Goal: Find contact information: Find contact information

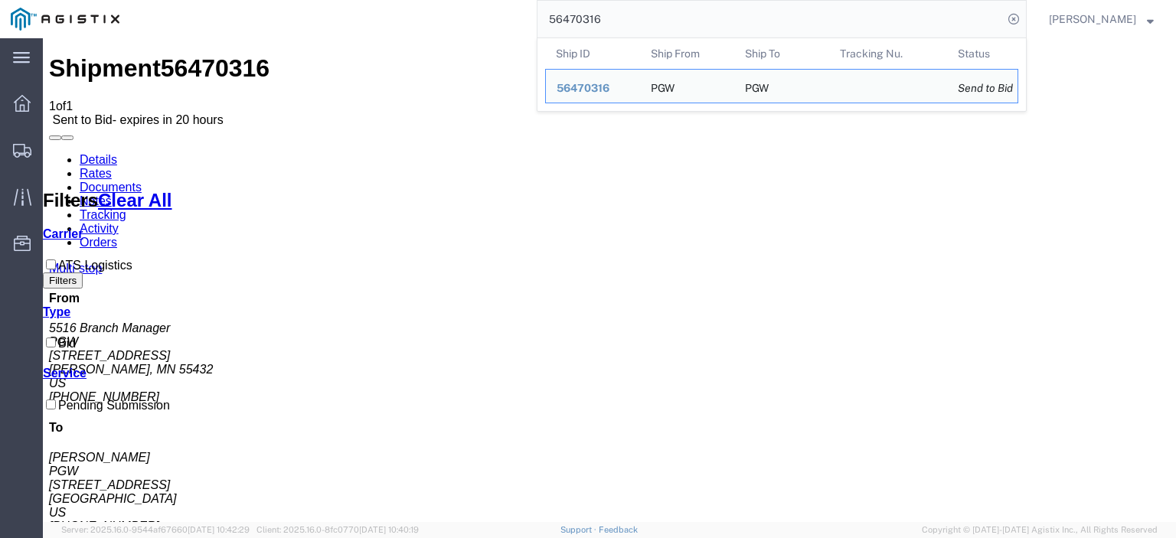
drag, startPoint x: 631, startPoint y: 18, endPoint x: 478, endPoint y: 13, distance: 153.3
click at [478, 13] on div "56470316 Ship ID Ship From Ship To Tracking Nu. Status Ship ID 56470316 Ship Fr…" at bounding box center [578, 19] width 897 height 38
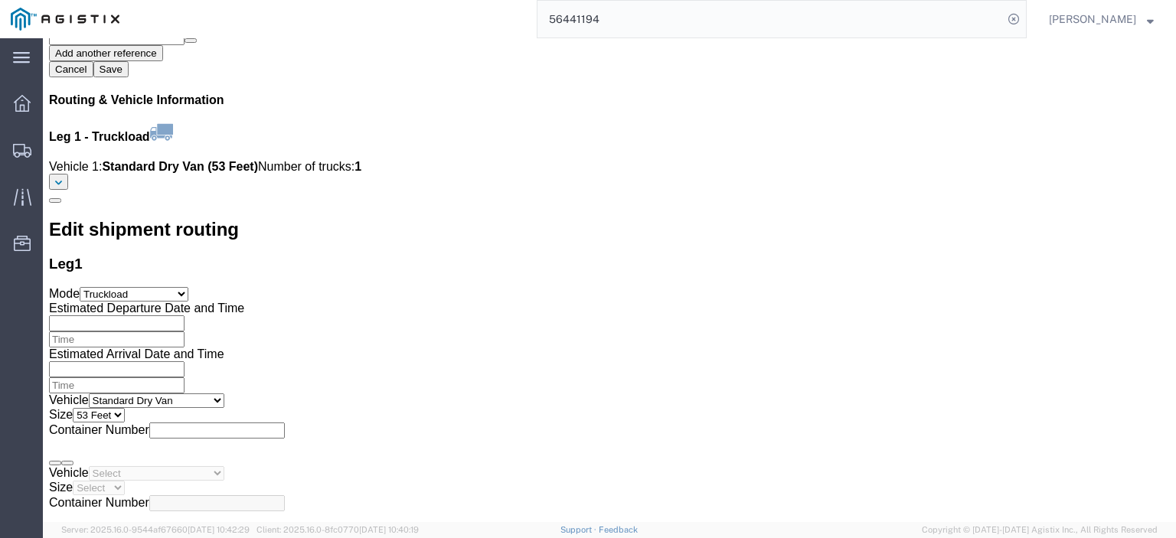
scroll to position [1915, 0]
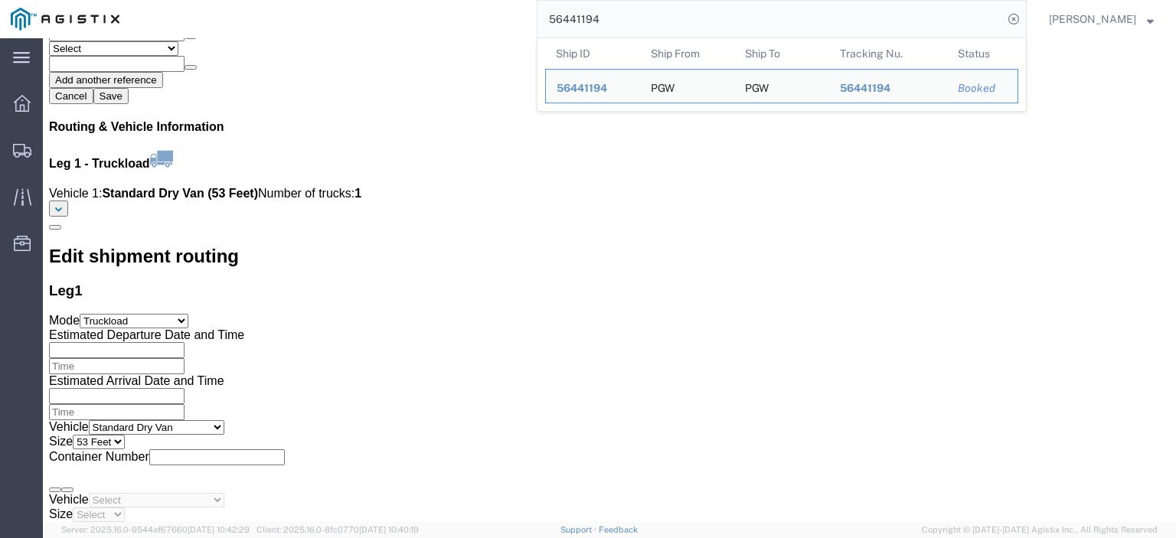
drag, startPoint x: 662, startPoint y: 18, endPoint x: 441, endPoint y: 4, distance: 221.0
click at [449, 11] on div "56441194 Ship ID Ship From Ship To Tracking Nu. Status Ship ID 56441194 Ship Fr…" at bounding box center [578, 19] width 897 height 38
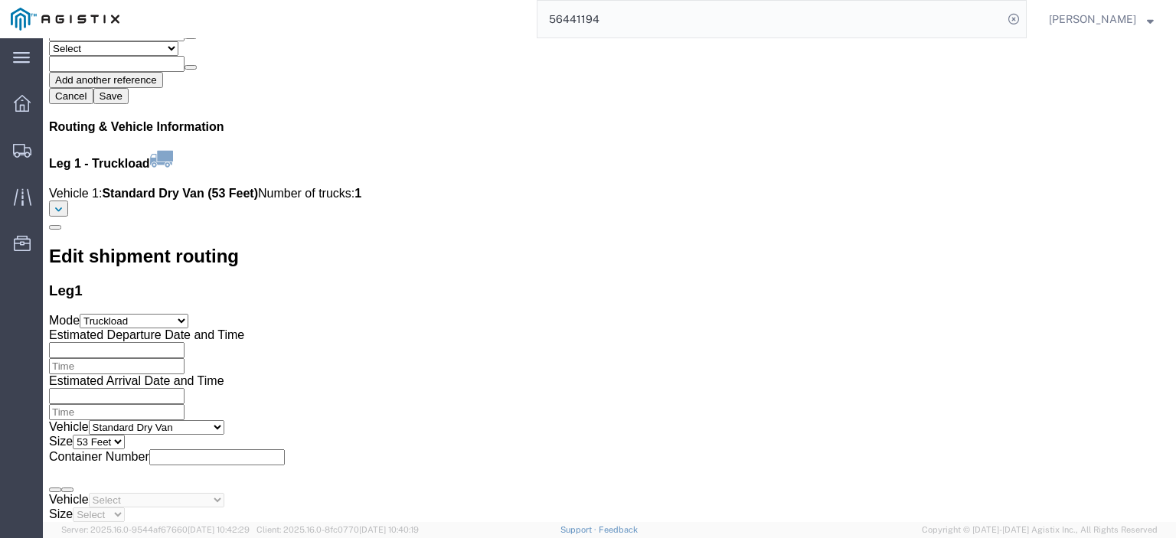
paste input "385423"
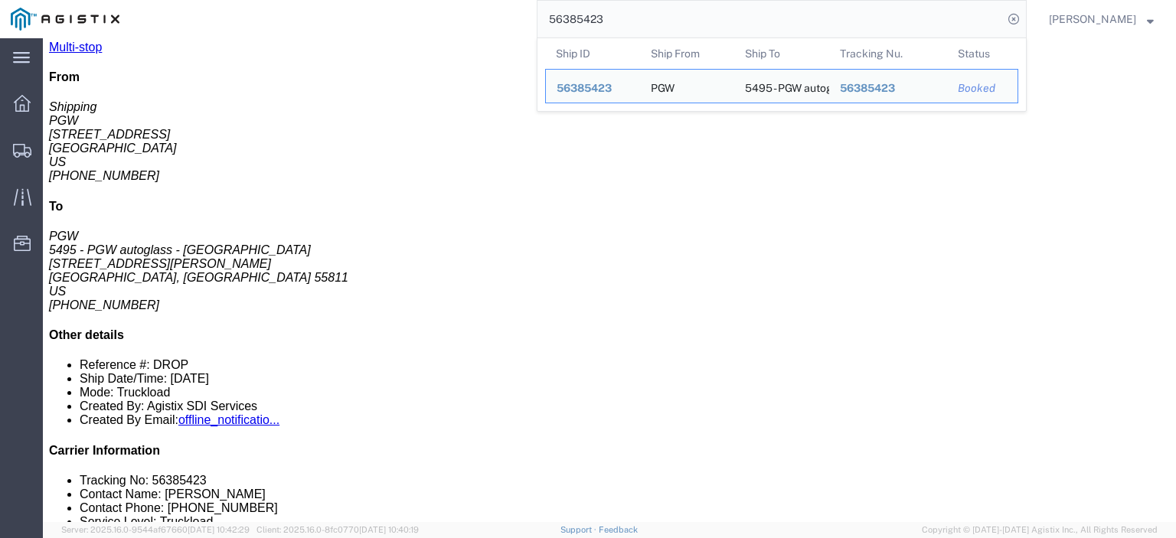
scroll to position [230, 0]
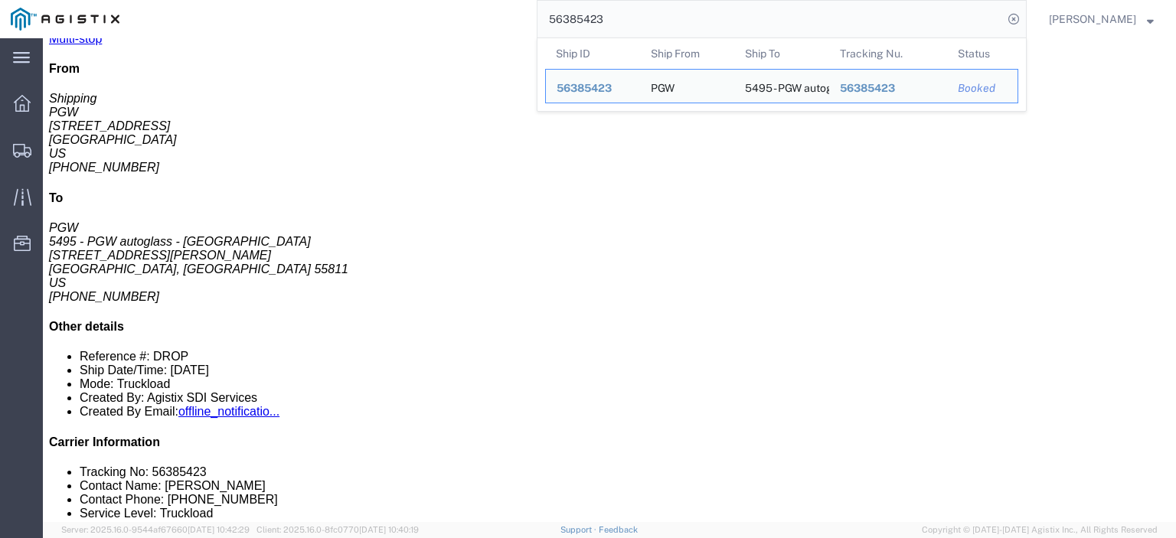
drag, startPoint x: 673, startPoint y: 224, endPoint x: 551, endPoint y: 226, distance: 122.6
click div "Email: [EMAIL_ADDRESS][DOMAIN_NAME]"
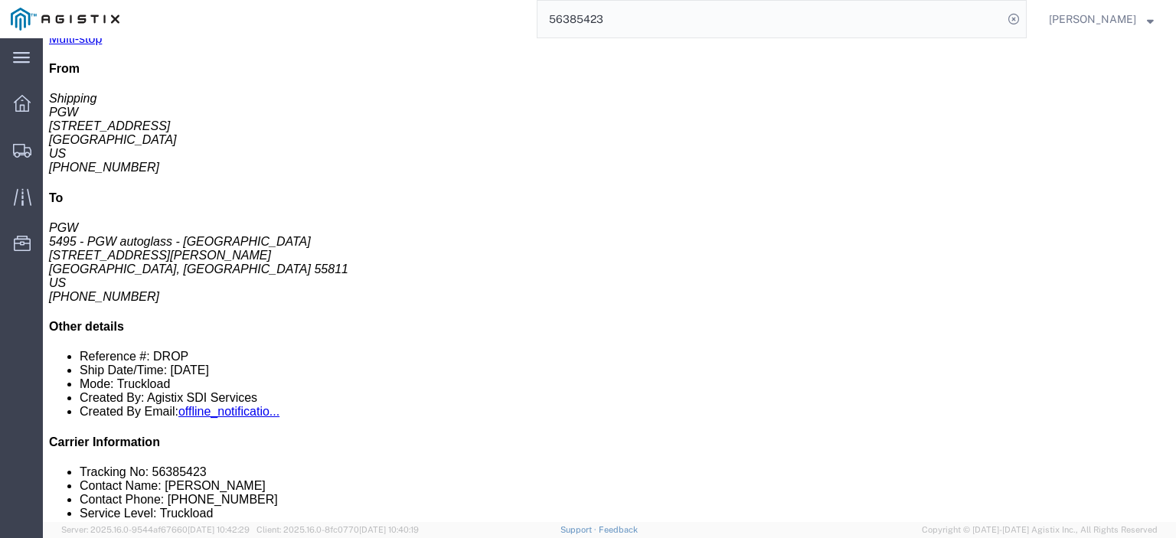
copy div "[EMAIL_ADDRESS][DOMAIN_NAME]"
drag, startPoint x: 676, startPoint y: 250, endPoint x: 530, endPoint y: 255, distance: 146.4
click div "Email: [EMAIL_ADDRESS][DOMAIN_NAME]"
copy div "[EMAIL_ADDRESS][DOMAIN_NAME]"
drag, startPoint x: 679, startPoint y: 286, endPoint x: 529, endPoint y: 289, distance: 149.4
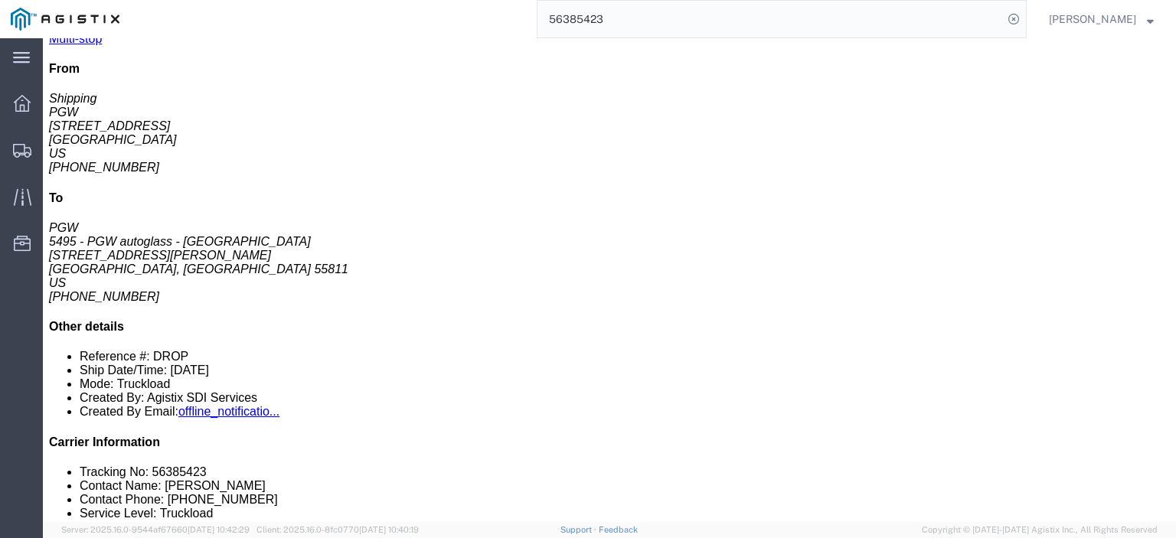
click div "Email: [EMAIL_ADDRESS][DOMAIN_NAME]"
copy div "[EMAIL_ADDRESS][DOMAIN_NAME]"
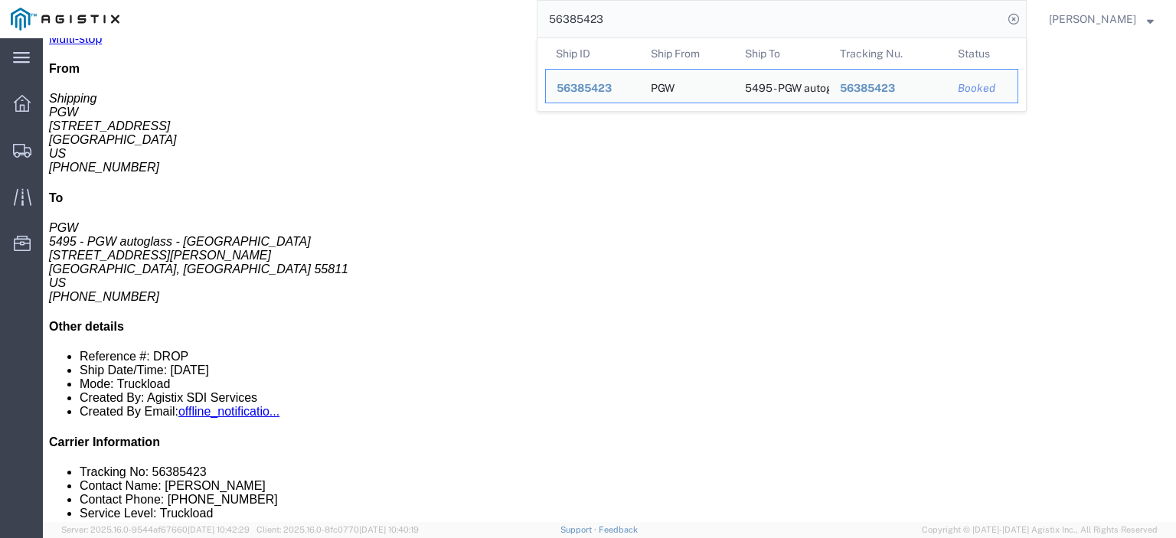
drag, startPoint x: 646, startPoint y: 30, endPoint x: 463, endPoint y: -10, distance: 187.3
click at [463, 0] on html "main_menu Created with Sketch. Collapse Menu Dashboard Shipments Traffic Resour…" at bounding box center [588, 269] width 1176 height 538
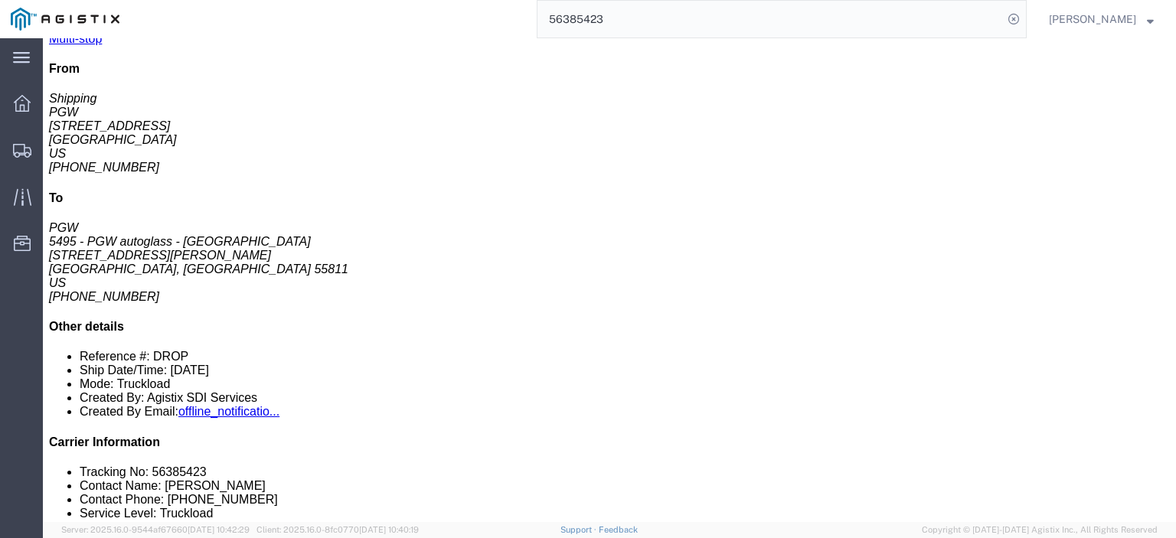
paste input "440680"
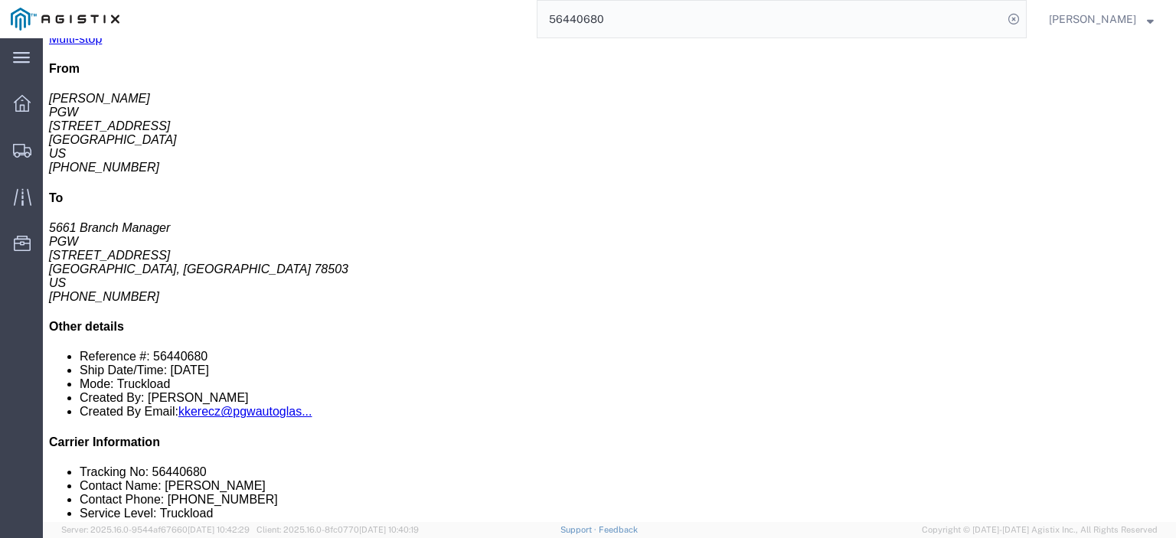
drag, startPoint x: 649, startPoint y: 221, endPoint x: 506, endPoint y: 227, distance: 143.4
click div "Email: [EMAIL_ADDRESS][DOMAIN_NAME]"
copy div "[EMAIL_ADDRESS][DOMAIN_NAME]"
drag, startPoint x: 647, startPoint y: 247, endPoint x: 505, endPoint y: 259, distance: 142.9
click div "Email: [EMAIL_ADDRESS][DOMAIN_NAME]"
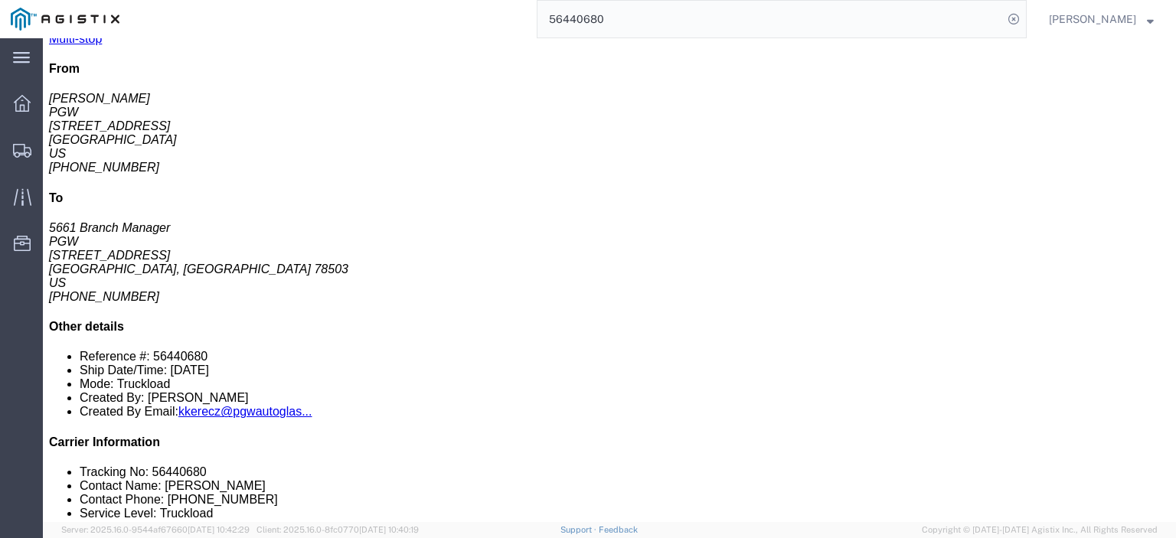
copy div "[EMAIL_ADDRESS][DOMAIN_NAME]"
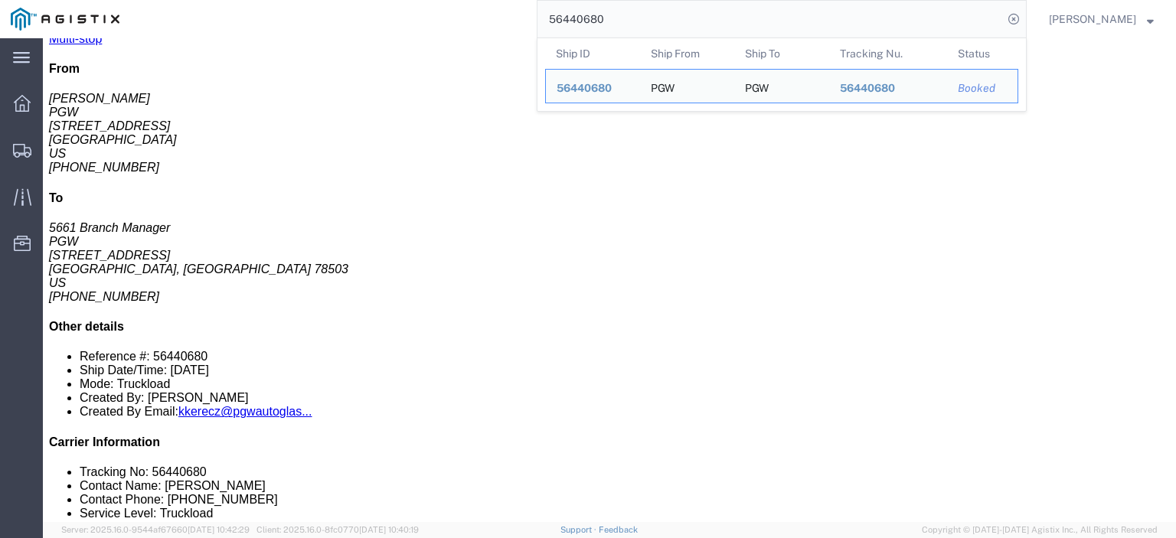
drag, startPoint x: 653, startPoint y: 25, endPoint x: 385, endPoint y: -44, distance: 276.0
click at [385, 0] on html "main_menu Created with Sketch. Collapse Menu Dashboard Shipments Traffic Resour…" at bounding box center [588, 269] width 1176 height 538
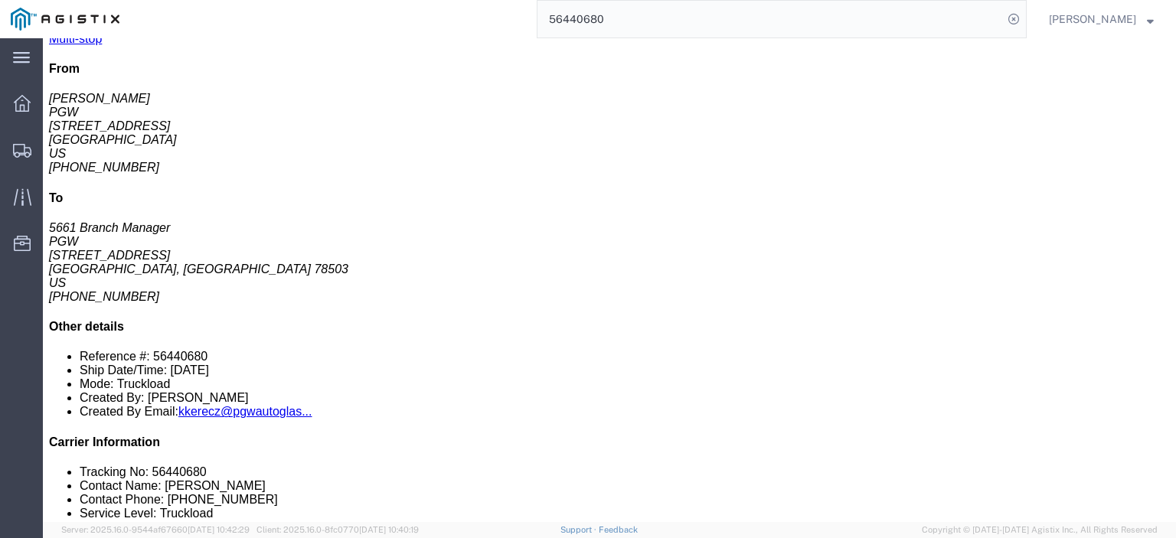
paste input "60105"
type input "56460105"
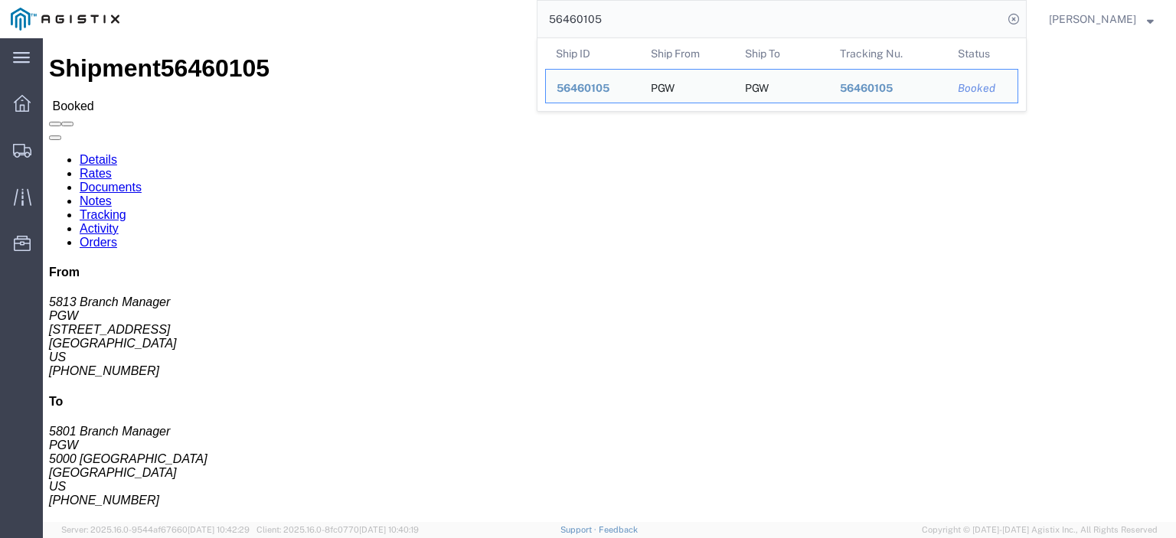
drag, startPoint x: 388, startPoint y: 246, endPoint x: 211, endPoint y: 255, distance: 177.9
click div "Ship To PGW (5801 Branch Manager) [STREET_ADDRESS] [PHONE_NUMBER] [EMAIL_ADDRES…"
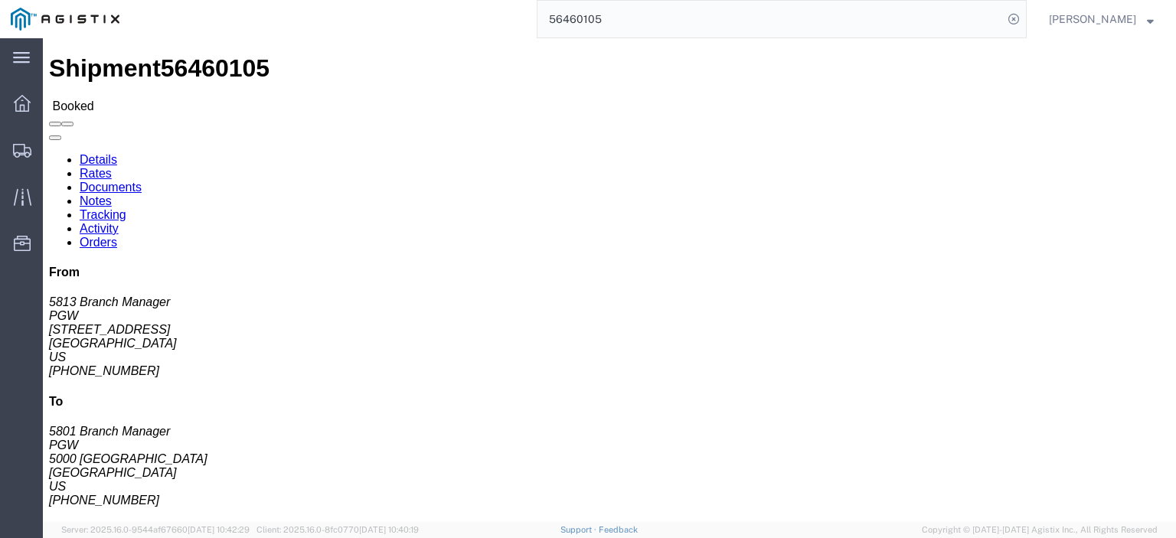
copy address "[EMAIL_ADDRESS][DOMAIN_NAME]"
